Goal: Task Accomplishment & Management: Manage account settings

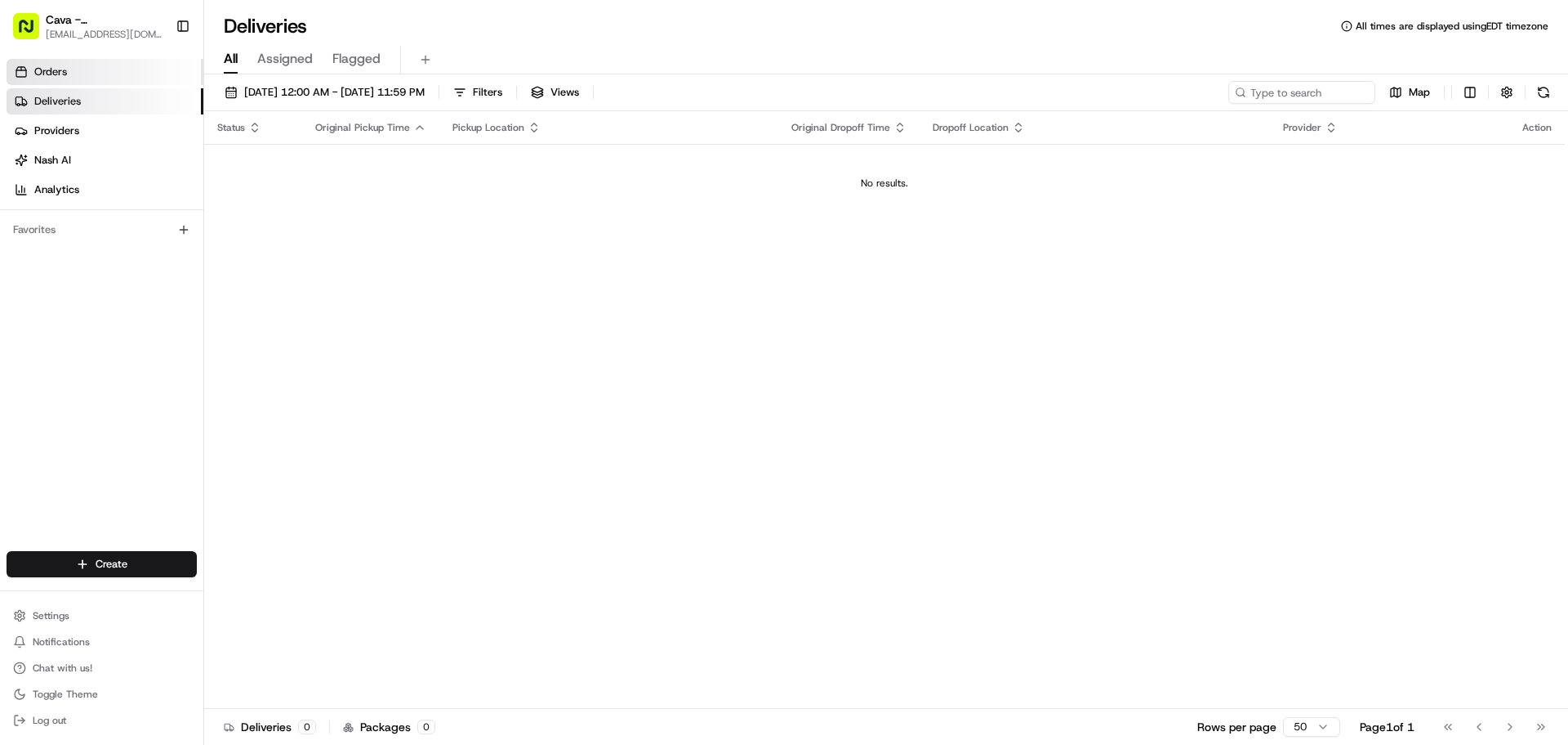
click at [151, 76] on link "Orders" at bounding box center [105, 72] width 196 height 26
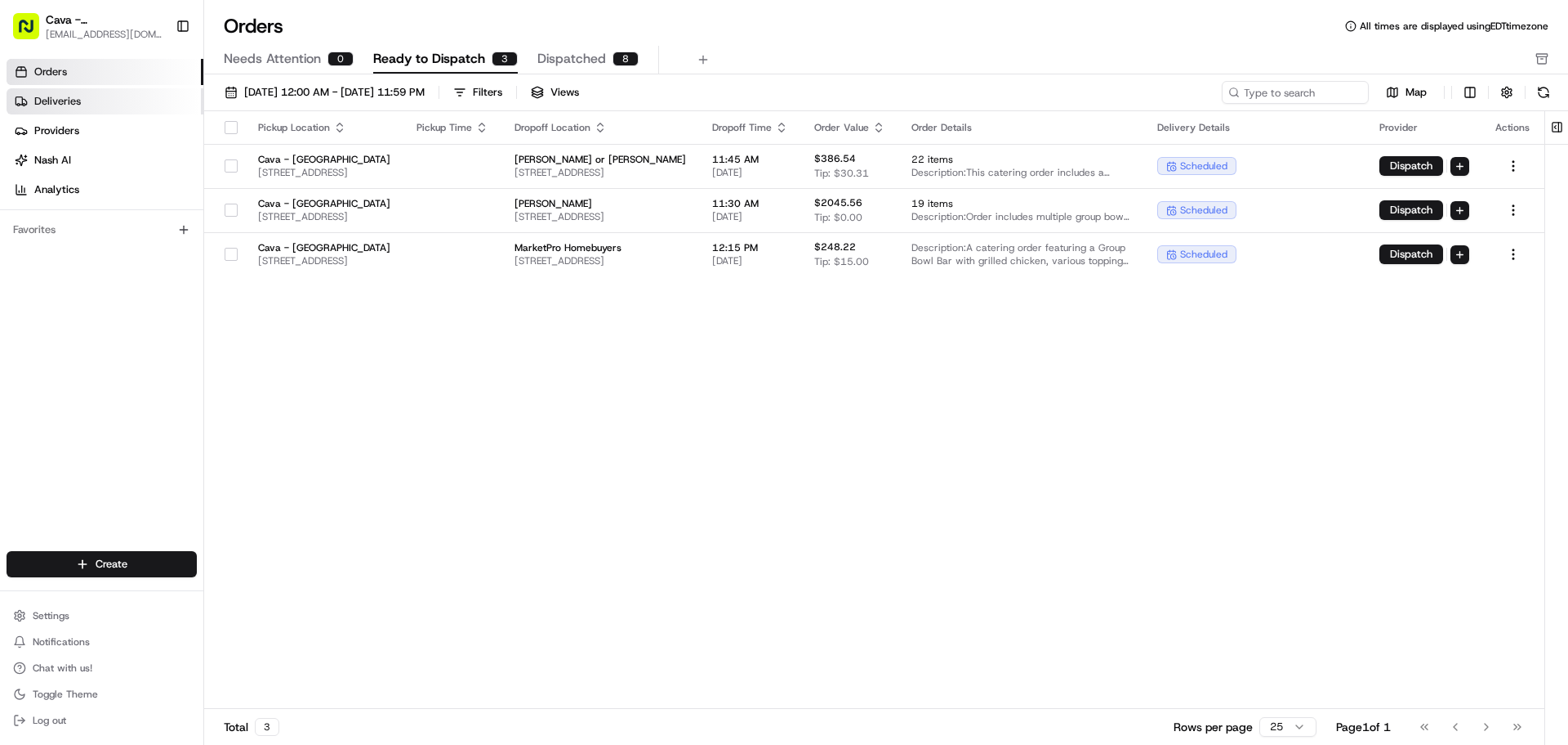
click at [59, 96] on span "Deliveries" at bounding box center [57, 101] width 47 height 15
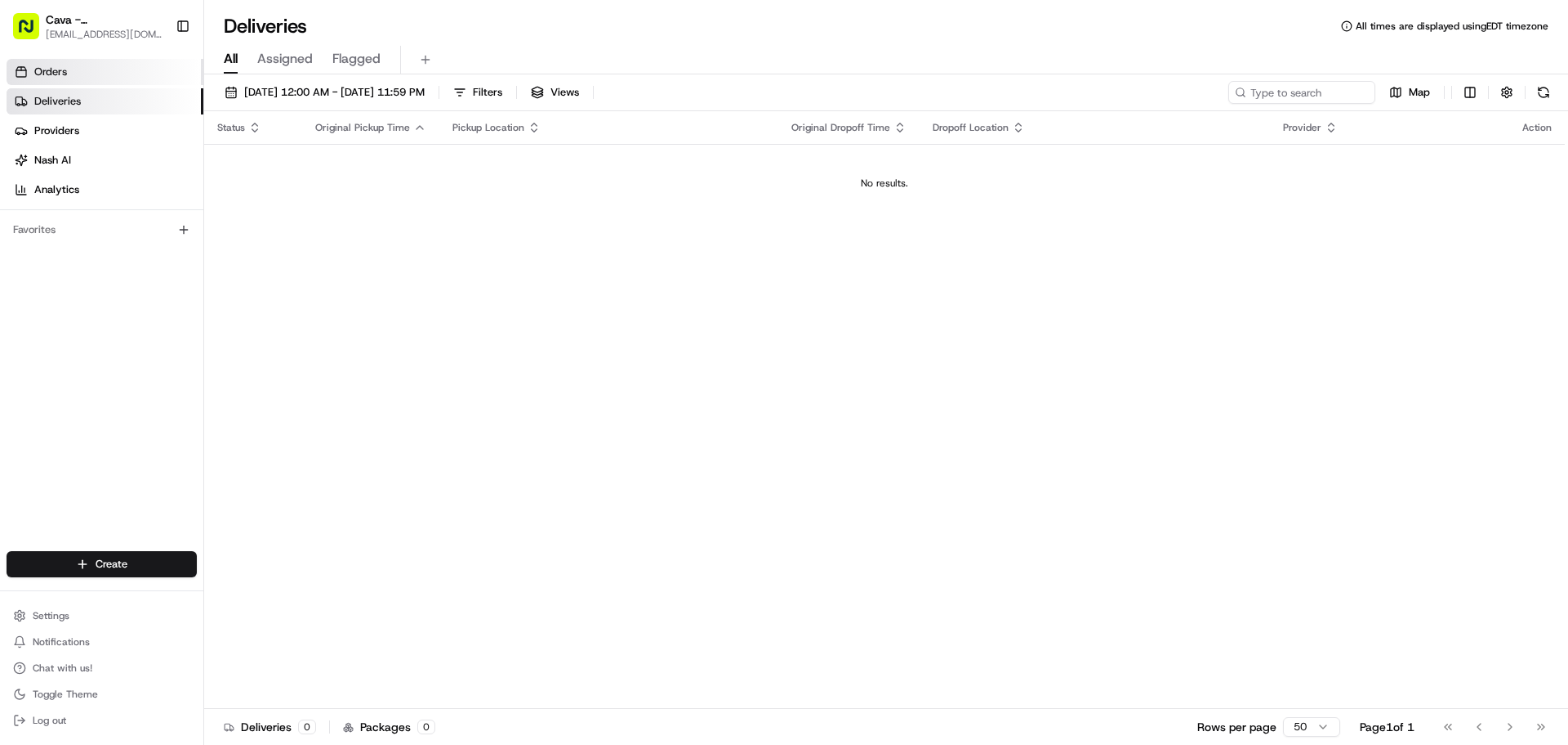
drag, startPoint x: 66, startPoint y: 76, endPoint x: 58, endPoint y: 74, distance: 8.2
click at [66, 75] on span "Orders" at bounding box center [50, 72] width 33 height 15
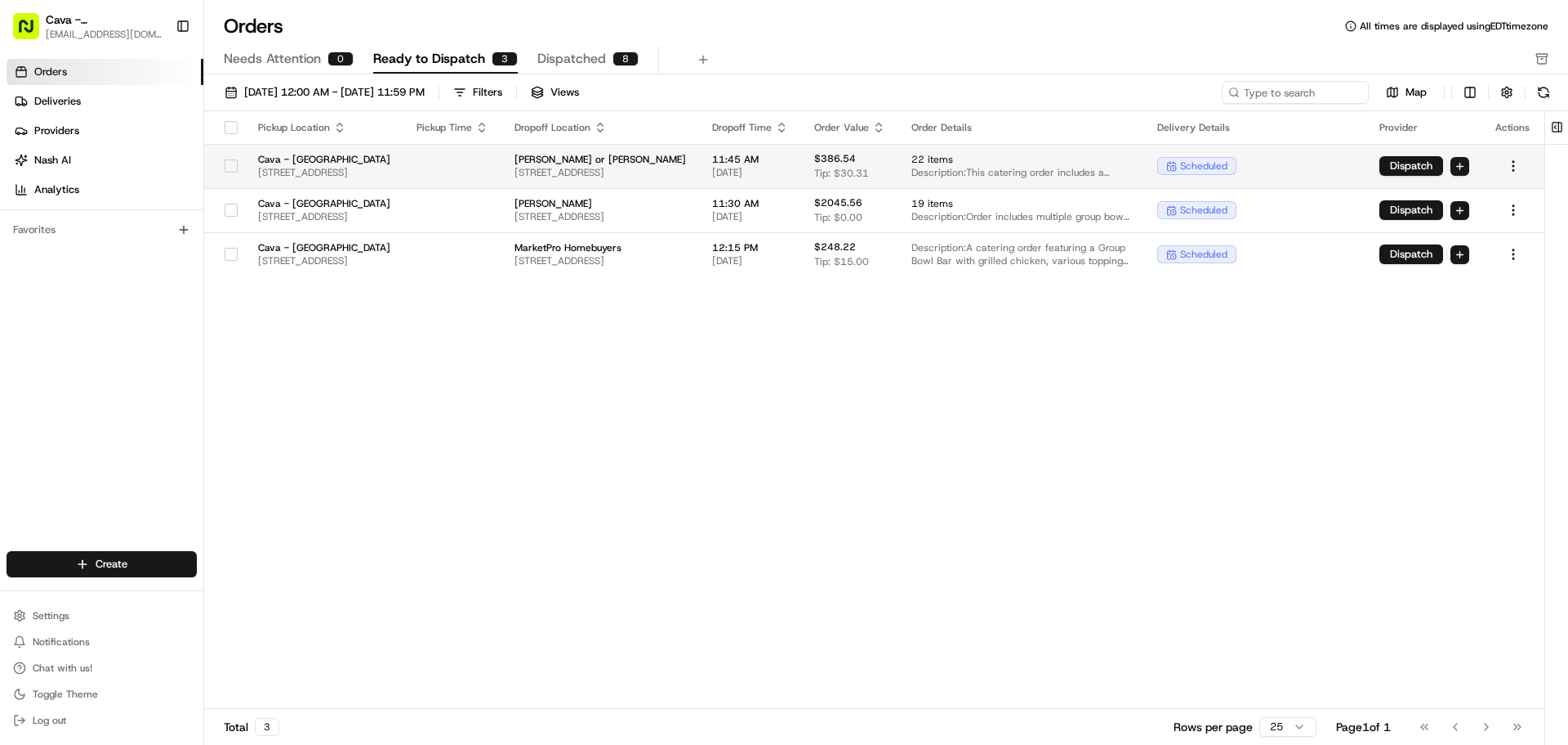
click at [225, 167] on button "button" at bounding box center [231, 165] width 13 height 13
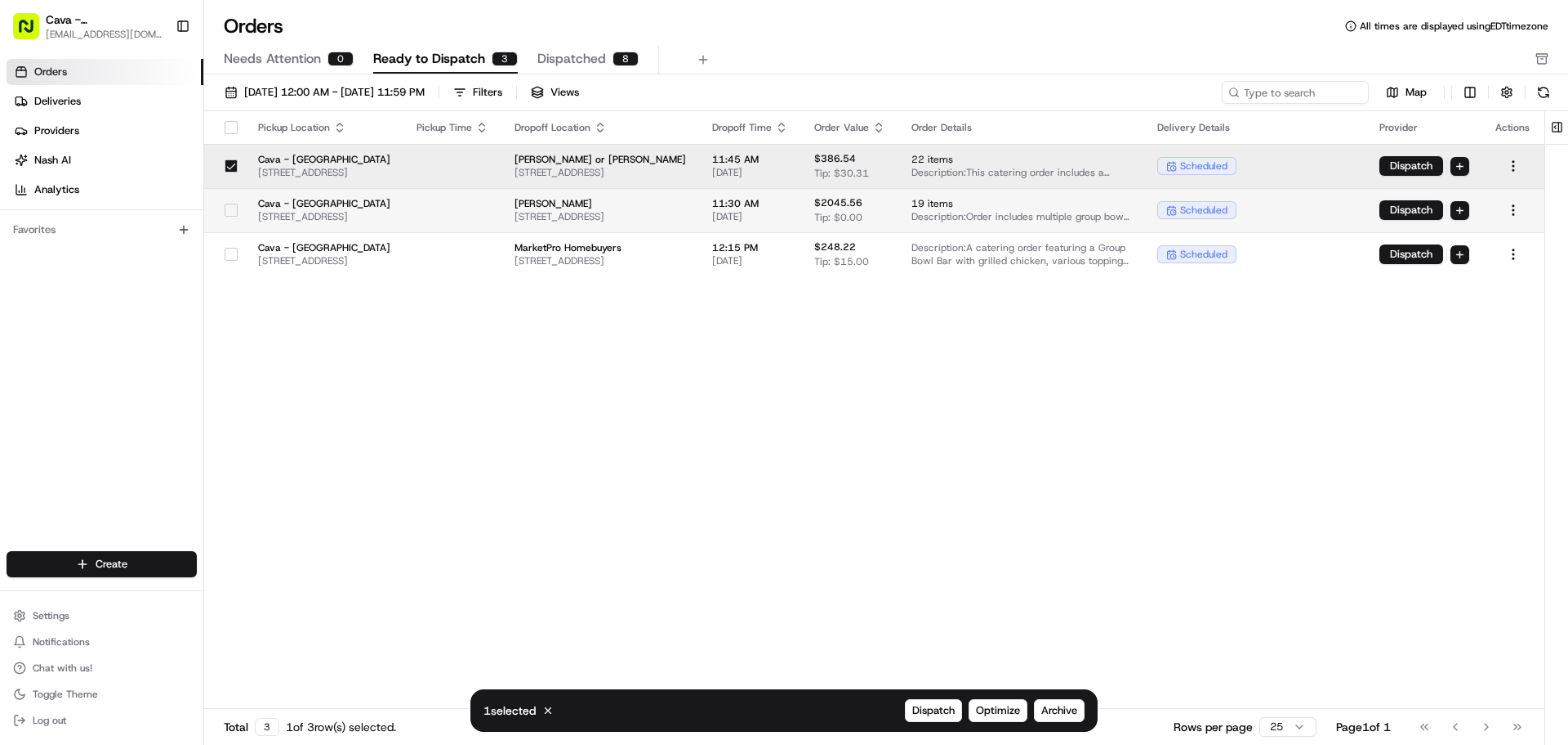
click at [227, 208] on button "button" at bounding box center [231, 210] width 13 height 13
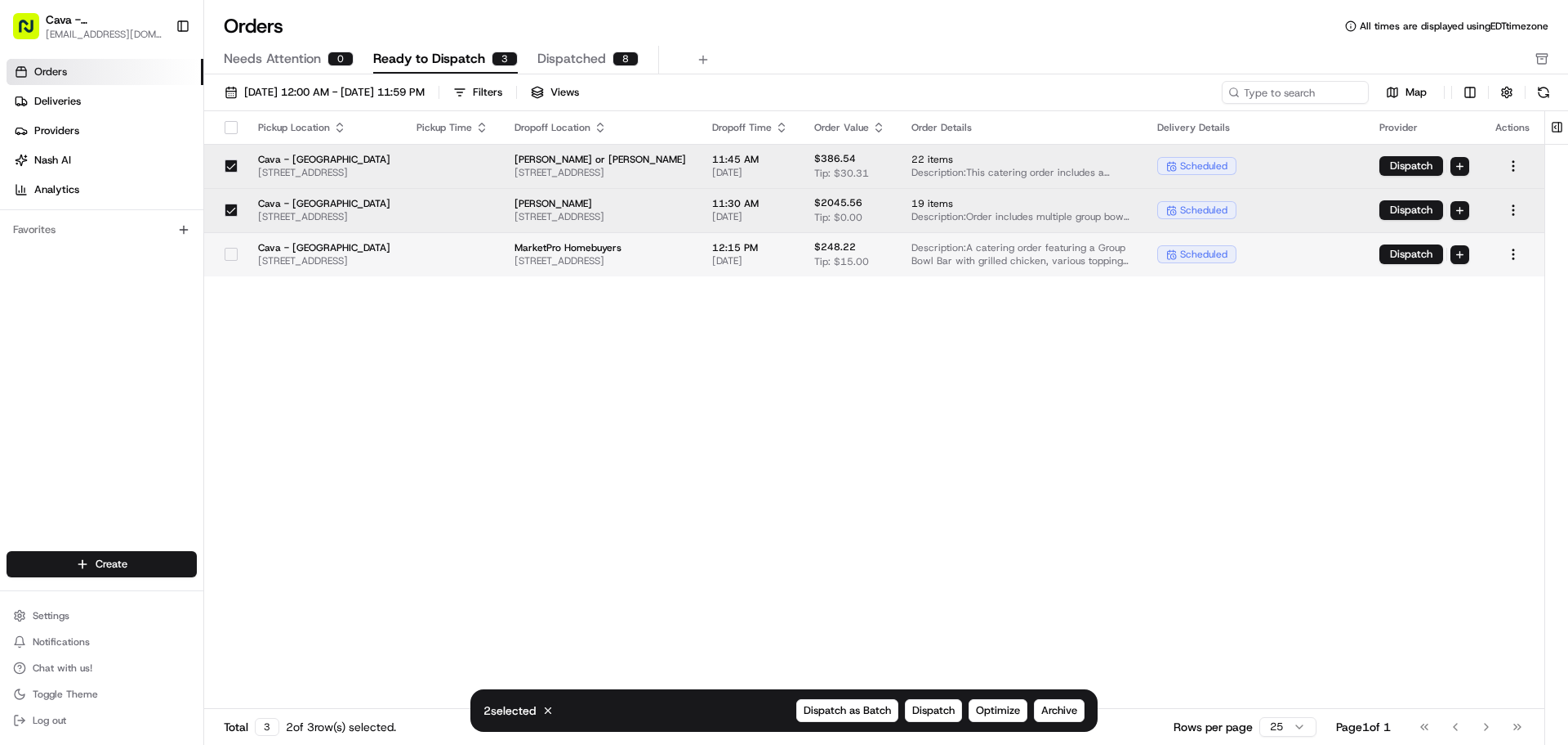
click at [225, 254] on button "button" at bounding box center [231, 254] width 13 height 13
click at [1071, 708] on span "Archive" at bounding box center [1058, 710] width 36 height 15
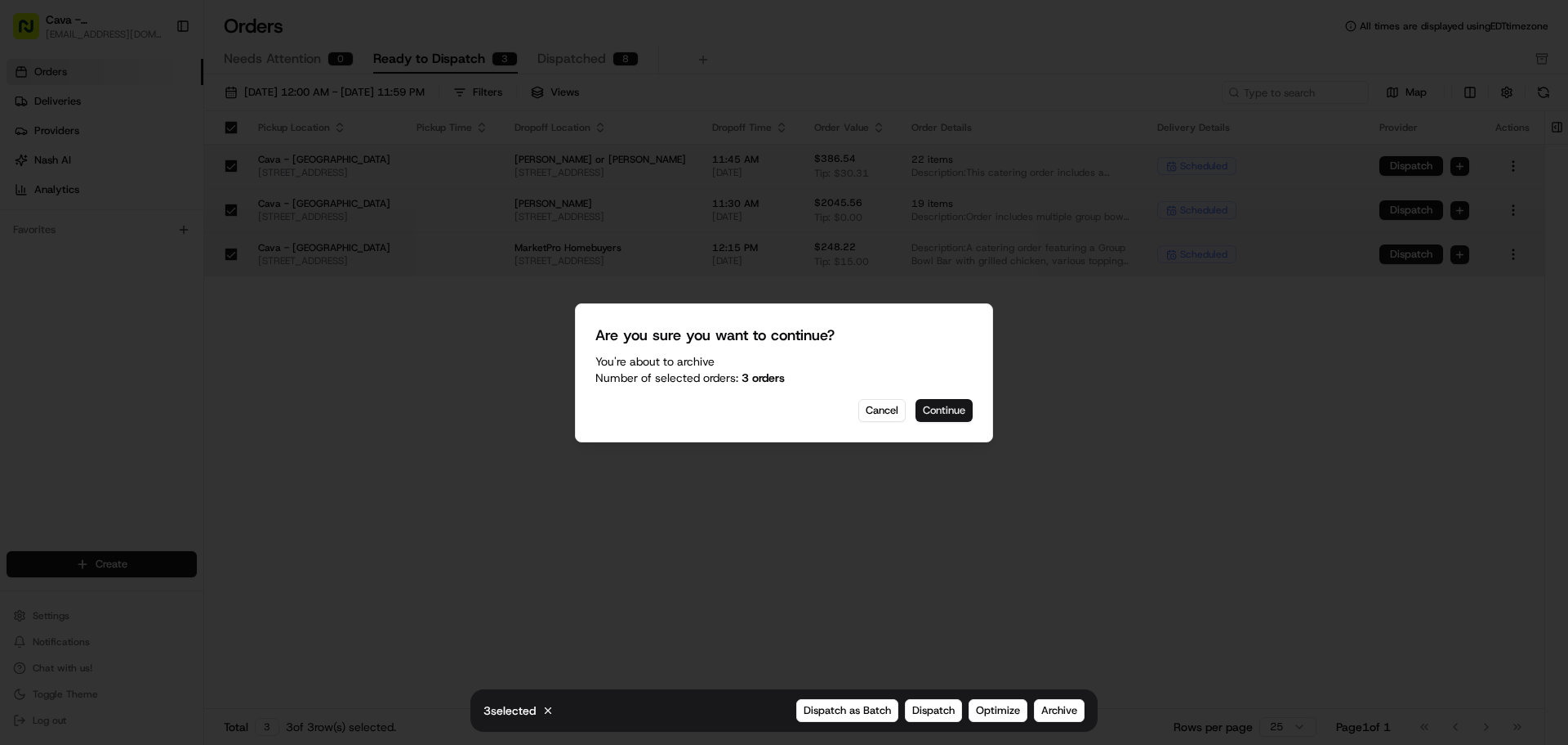
click at [945, 412] on button "Continue" at bounding box center [944, 410] width 57 height 23
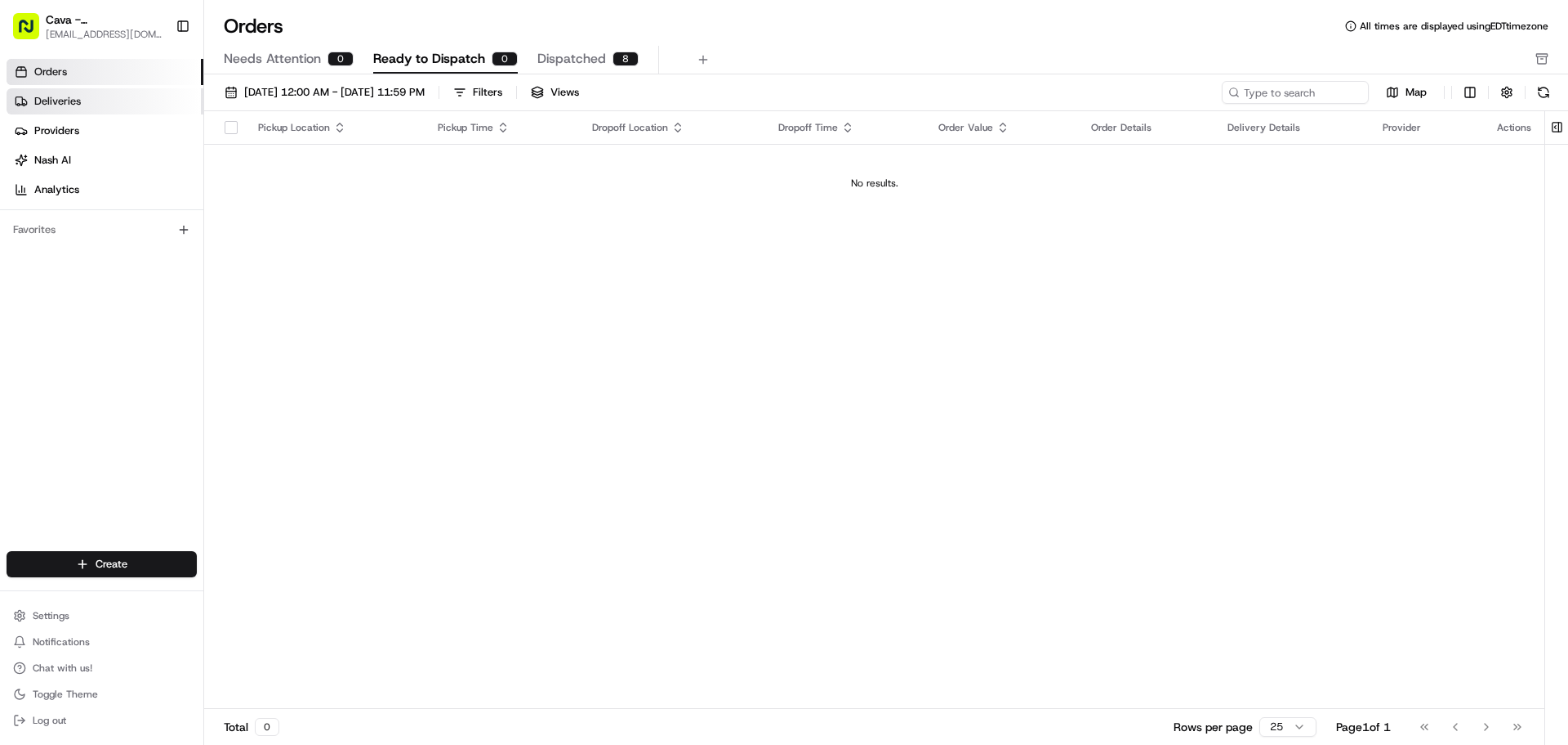
click at [102, 90] on link "Deliveries" at bounding box center [105, 101] width 196 height 26
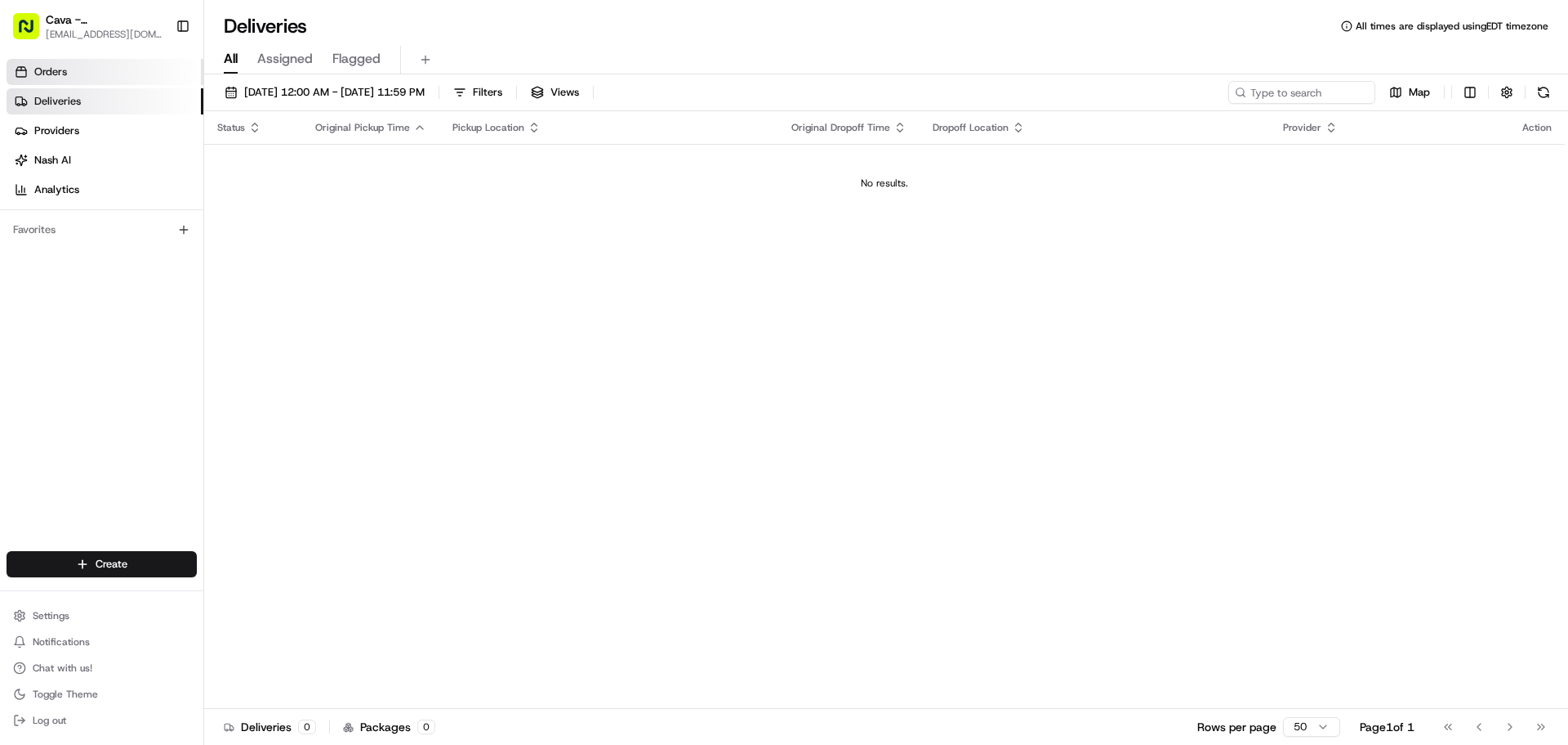
click at [56, 68] on span "Orders" at bounding box center [50, 72] width 33 height 15
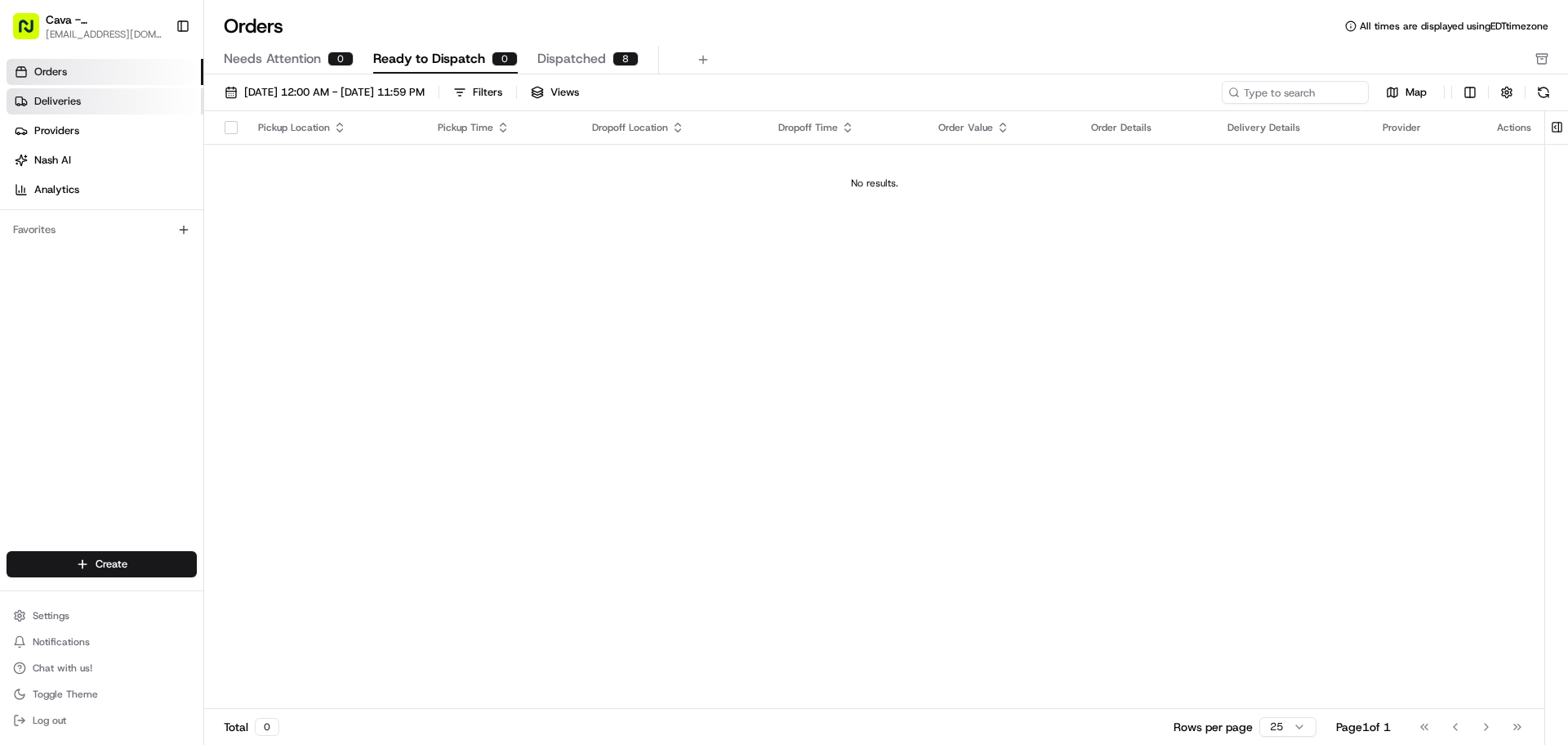
click at [136, 89] on link "Deliveries" at bounding box center [105, 101] width 196 height 26
